Goal: Use online tool/utility: Utilize a website feature to perform a specific function

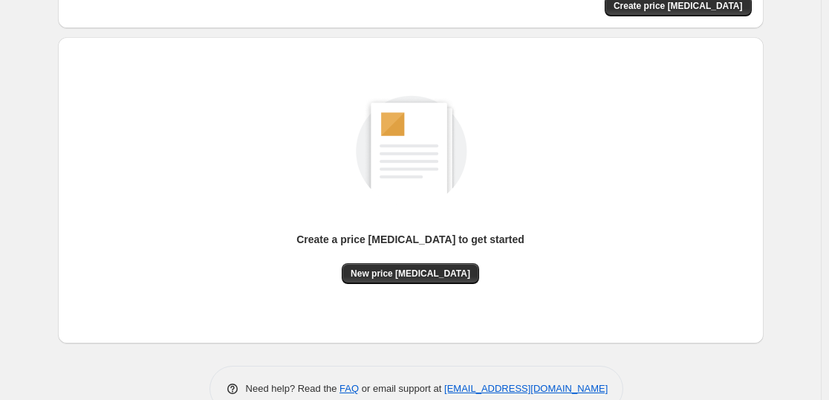
scroll to position [157, 0]
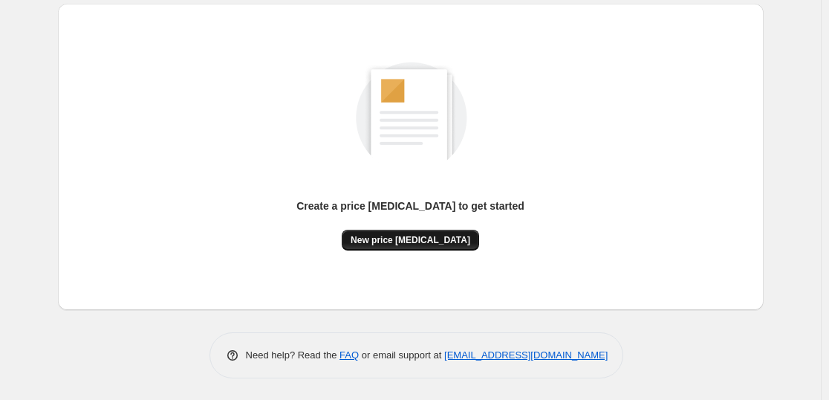
click at [403, 244] on span "New price change job" at bounding box center [411, 240] width 120 height 12
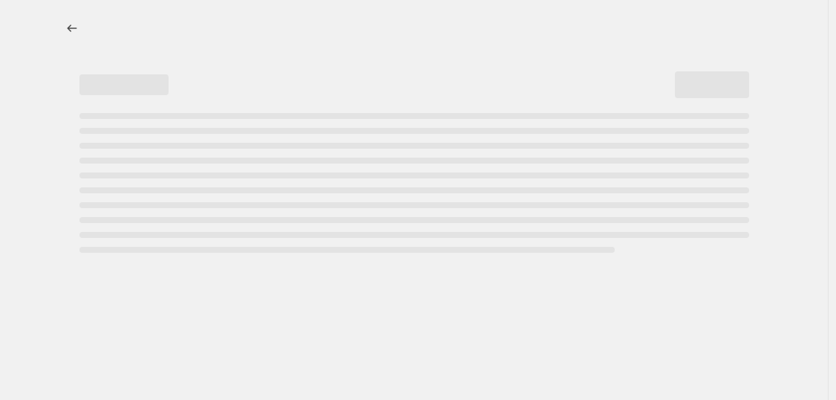
select select "percentage"
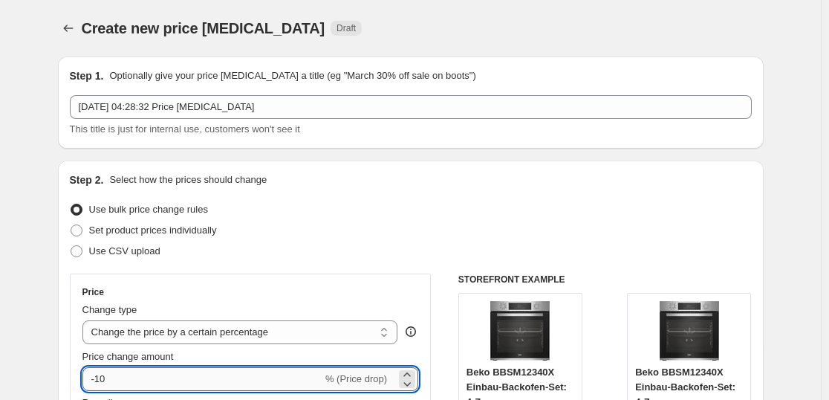
click at [294, 377] on input "-10" at bounding box center [202, 379] width 240 height 24
type input "-1"
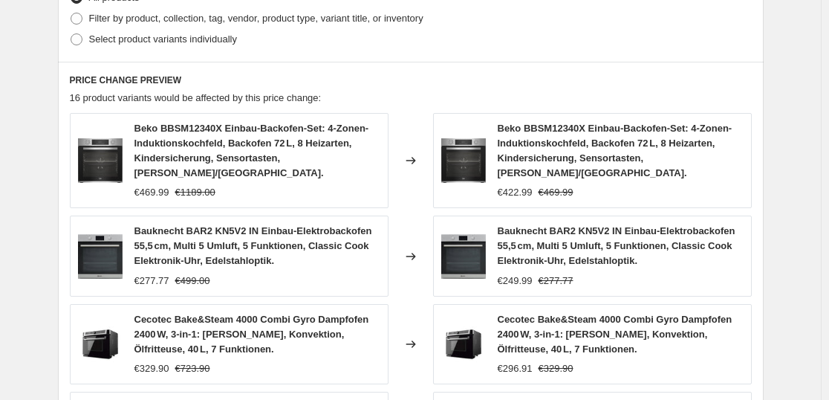
scroll to position [1184, 0]
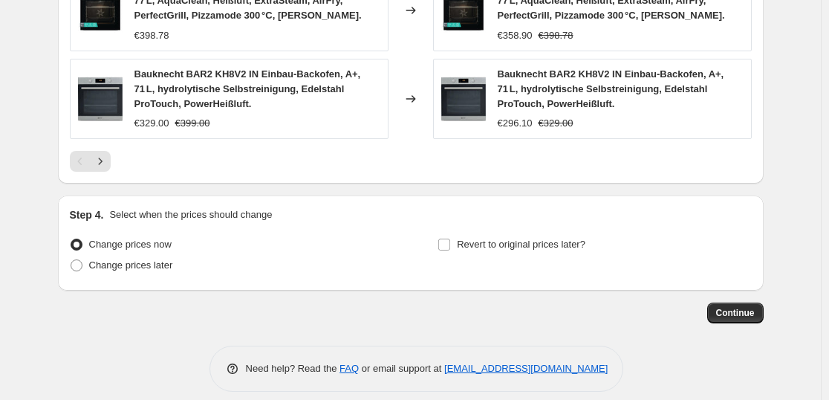
type input "-35"
drag, startPoint x: 767, startPoint y: 298, endPoint x: 753, endPoint y: 299, distance: 14.2
click at [744, 307] on span "Continue" at bounding box center [735, 313] width 39 height 12
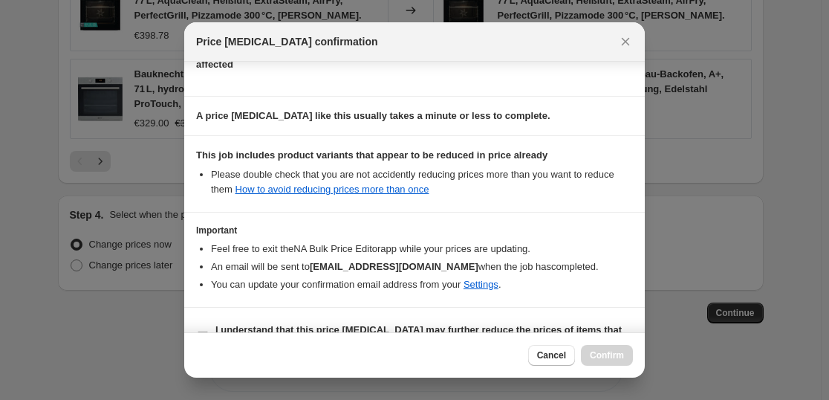
scroll to position [226, 0]
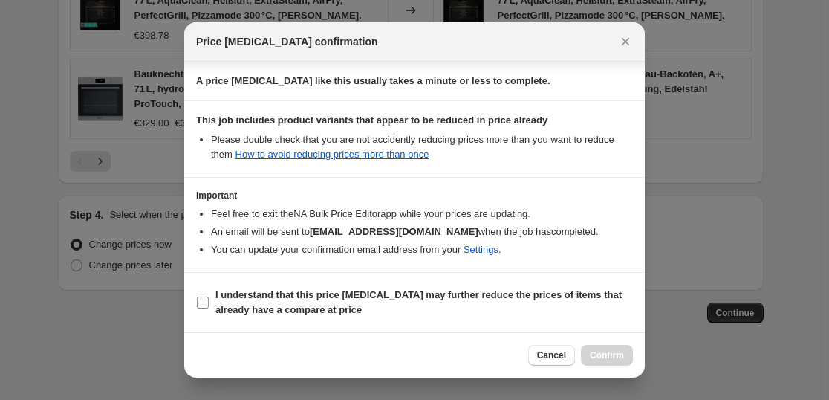
click at [357, 301] on span "I understand that this price change job may further reduce the prices of items …" at bounding box center [423, 302] width 417 height 30
click at [209, 301] on input "I understand that this price change job may further reduce the prices of items …" at bounding box center [203, 302] width 12 height 12
checkbox input "true"
click at [625, 345] on button "Confirm" at bounding box center [607, 355] width 52 height 21
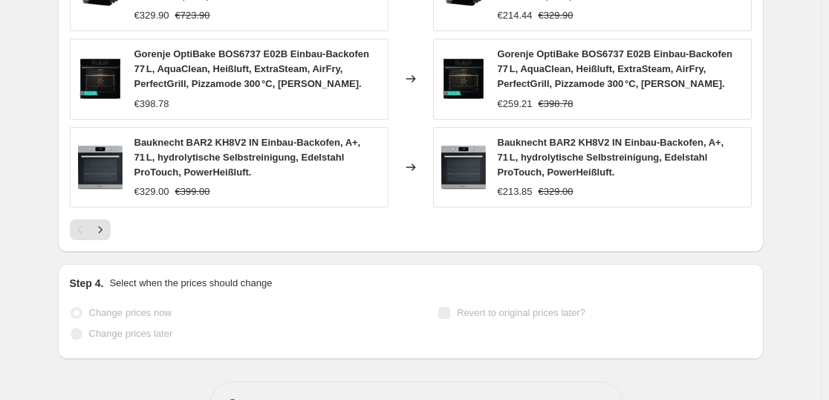
scroll to position [1222, 0]
